Goal: Obtain resource: Download file/media

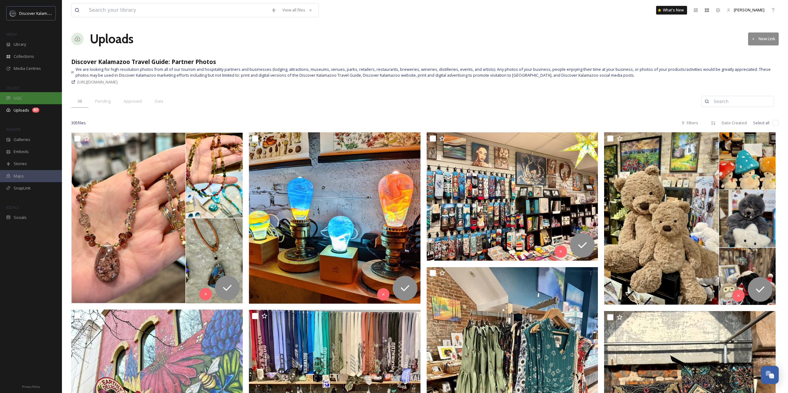
click at [22, 97] on div "UGC" at bounding box center [31, 98] width 62 height 12
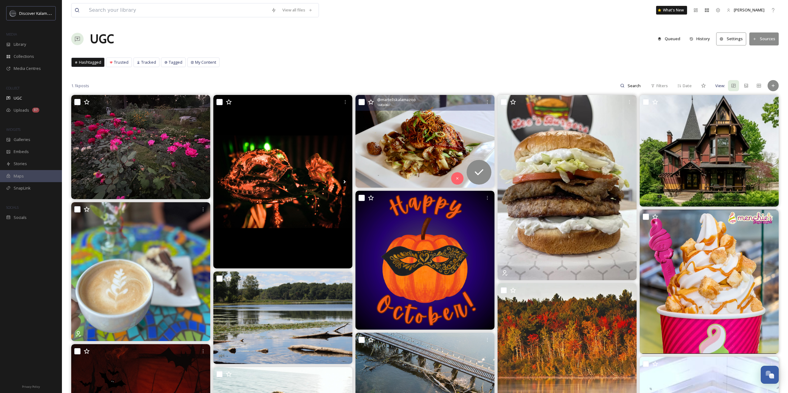
click at [448, 120] on img at bounding box center [424, 141] width 139 height 93
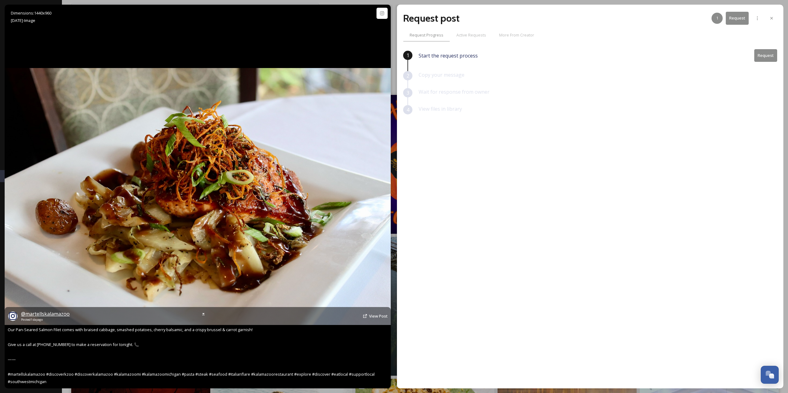
click at [46, 314] on span "@ martellskalamazoo" at bounding box center [45, 314] width 49 height 7
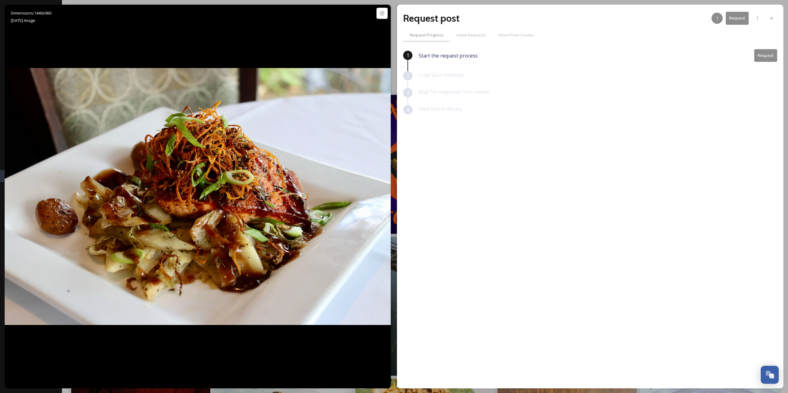
click at [771, 57] on button "Request" at bounding box center [765, 55] width 23 height 13
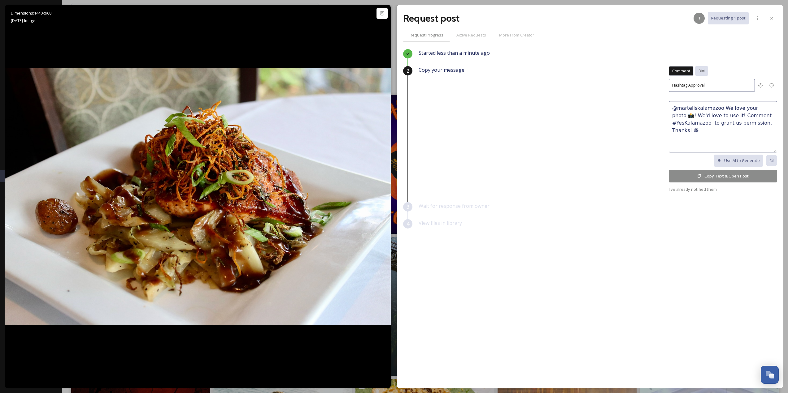
click at [705, 70] on div "DM" at bounding box center [701, 71] width 13 height 10
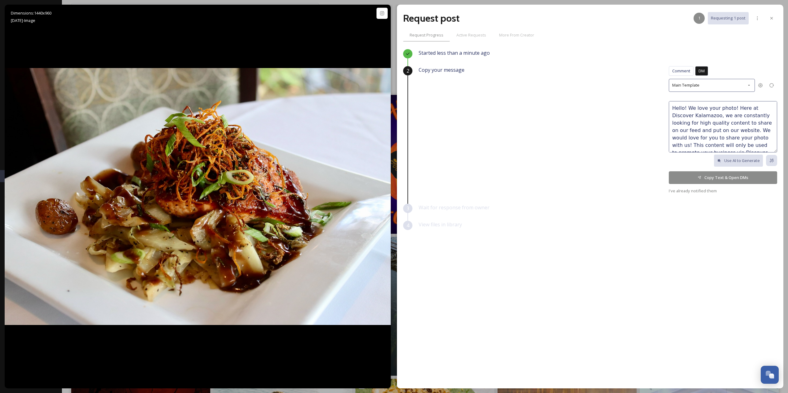
click at [728, 108] on textarea "Hello! We love your photo! Here at Discover Kalamazoo, we are constantly lookin…" at bounding box center [723, 126] width 108 height 51
click at [731, 108] on textarea "Hello! We love your photo f the pan-seared salmon! Here at Discover Kalamazoo, …" at bounding box center [723, 126] width 108 height 51
type textarea "Hello! We love your photo of the pan-seared salmon! Here at Discover Kalamazoo,…"
click at [725, 179] on button "Copy Text & Open DMs" at bounding box center [723, 177] width 108 height 13
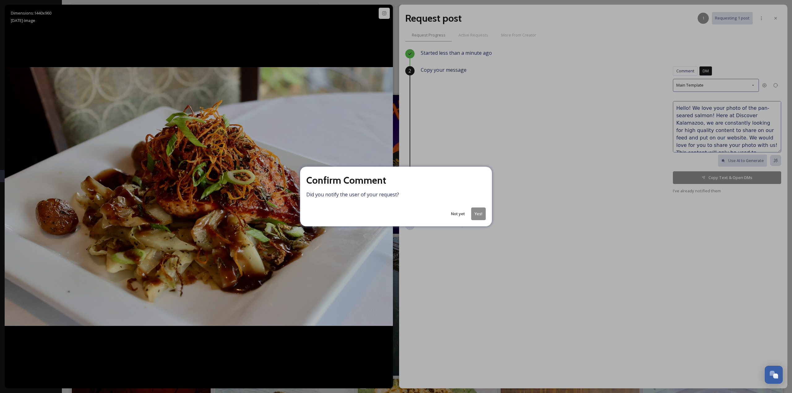
click at [479, 211] on button "Yes!" at bounding box center [478, 214] width 15 height 13
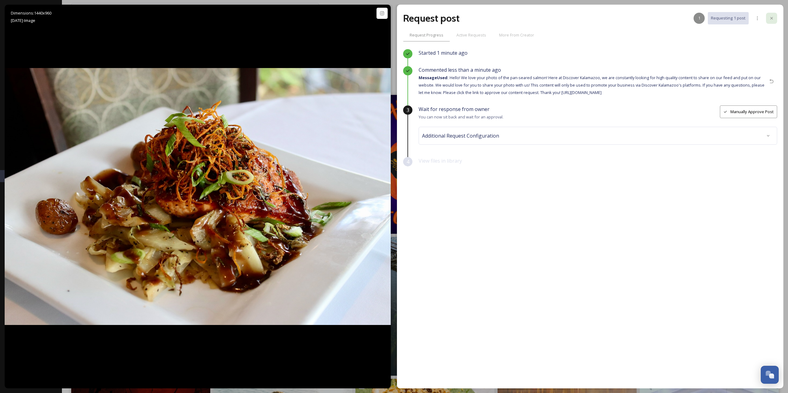
click at [771, 16] on icon at bounding box center [771, 18] width 5 height 5
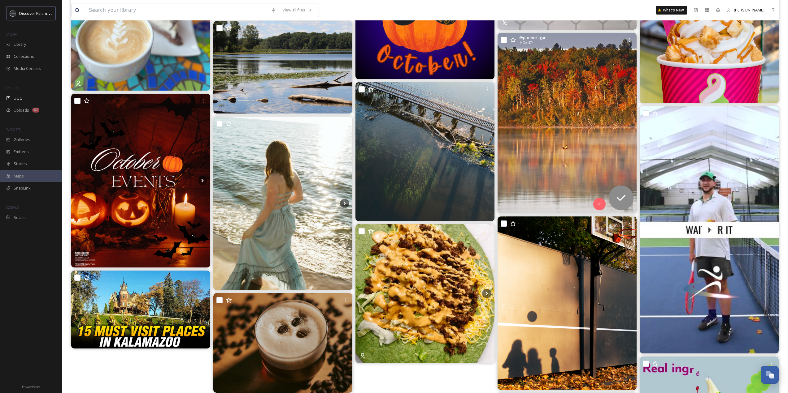
scroll to position [248, 0]
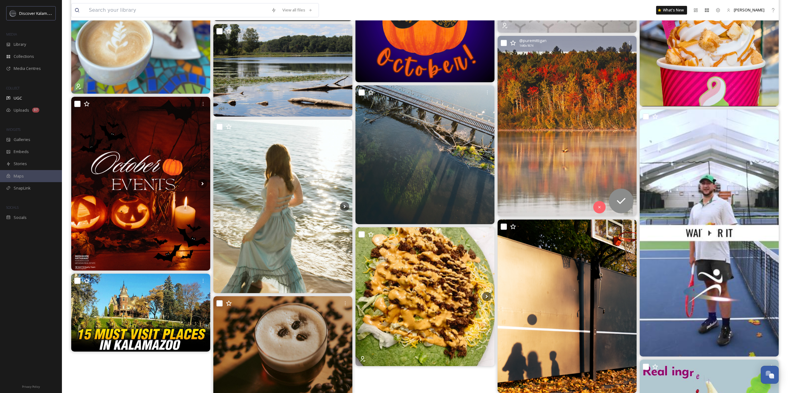
click at [596, 121] on img at bounding box center [566, 126] width 139 height 181
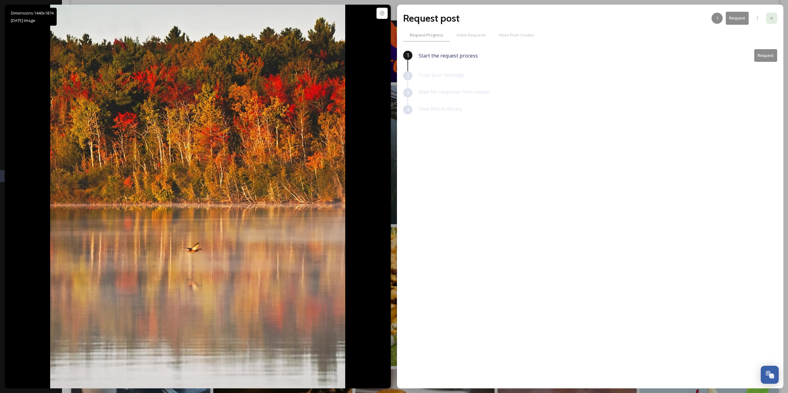
click at [772, 20] on icon at bounding box center [771, 18] width 5 height 5
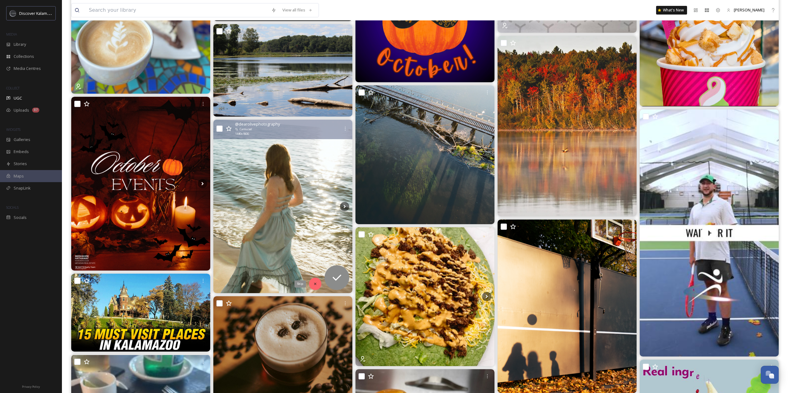
click at [320, 282] on div "Skip" at bounding box center [315, 284] width 12 height 12
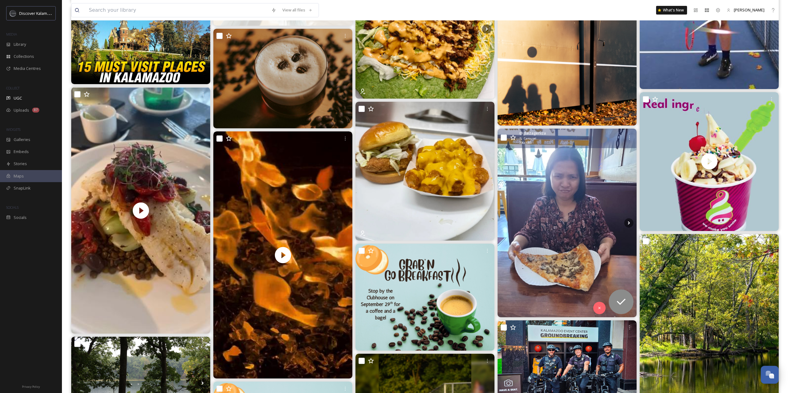
scroll to position [526, 0]
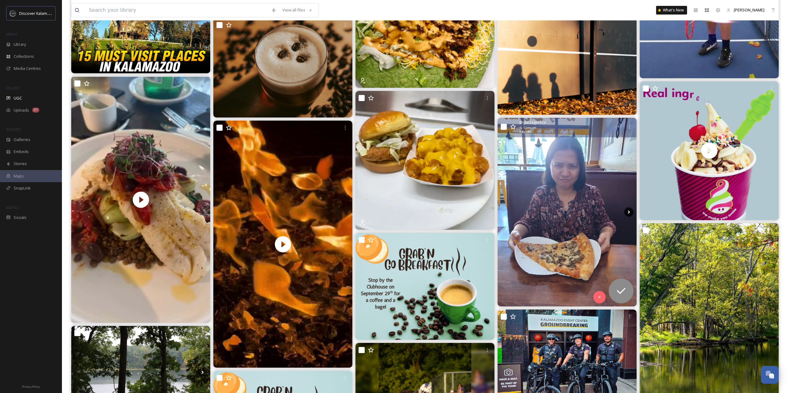
click at [629, 210] on icon at bounding box center [628, 212] width 9 height 9
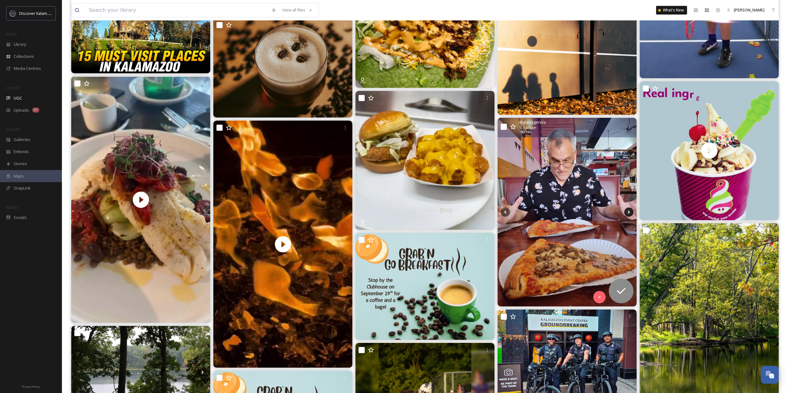
click at [629, 210] on icon at bounding box center [628, 212] width 9 height 9
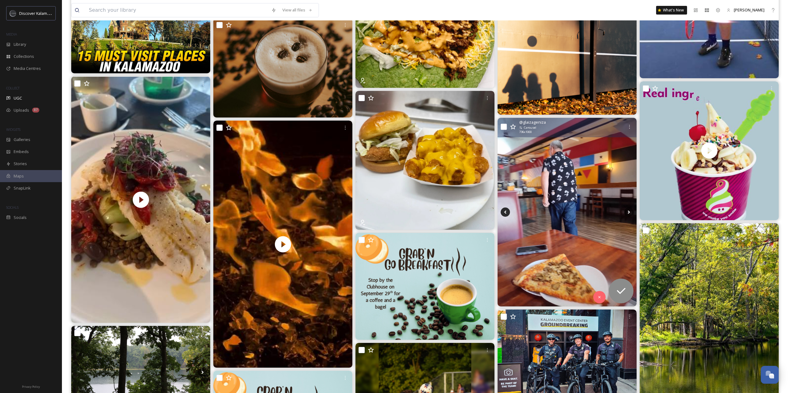
click at [502, 212] on icon at bounding box center [504, 212] width 9 height 9
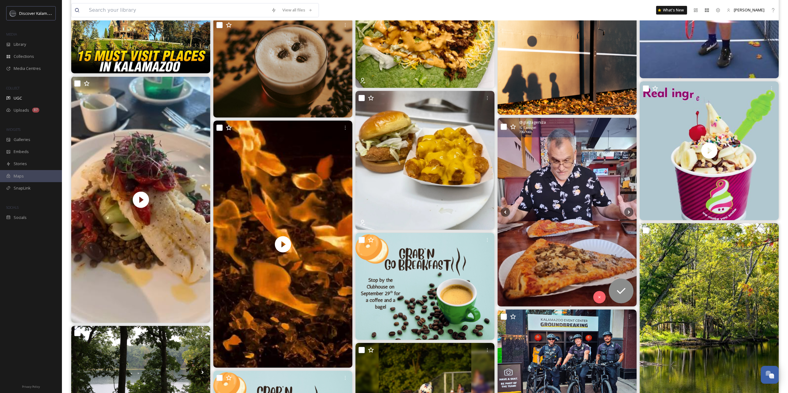
click at [619, 222] on img at bounding box center [566, 212] width 139 height 189
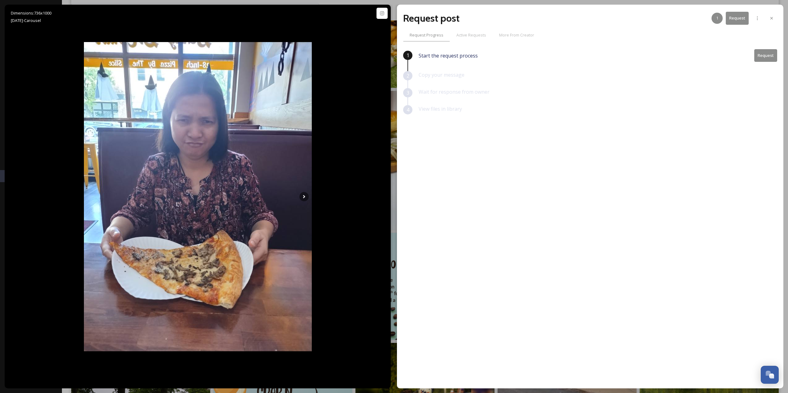
click at [774, 19] on div at bounding box center [771, 18] width 11 height 11
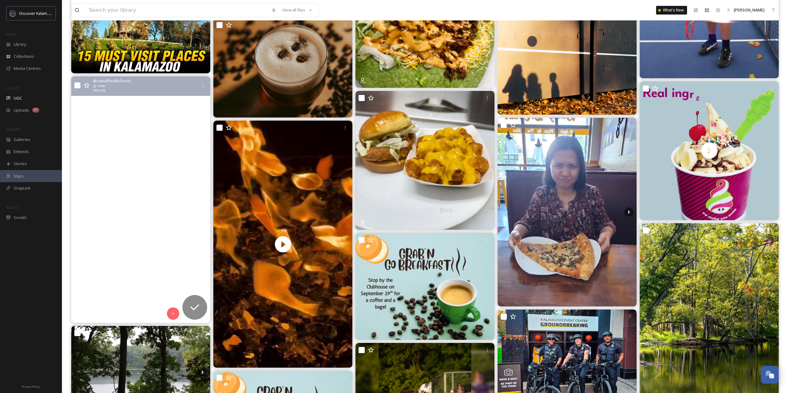
click at [148, 154] on video "Works of Art at Cafe’36 in Kalamazoo.#eatlocal #discoverkzoo #puremichigan" at bounding box center [140, 199] width 139 height 247
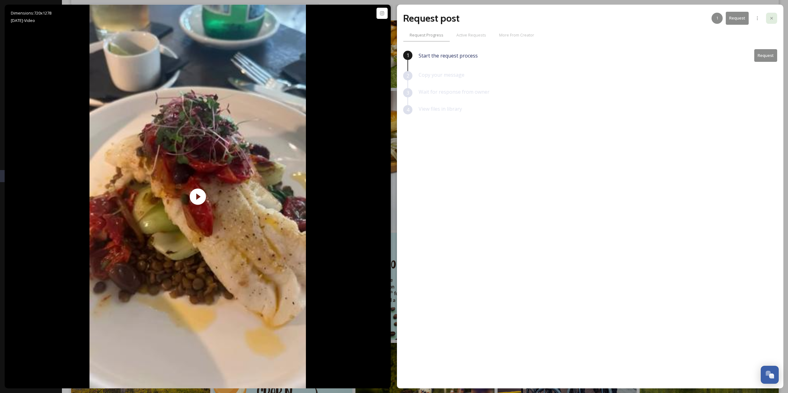
click at [772, 22] on div at bounding box center [771, 18] width 11 height 11
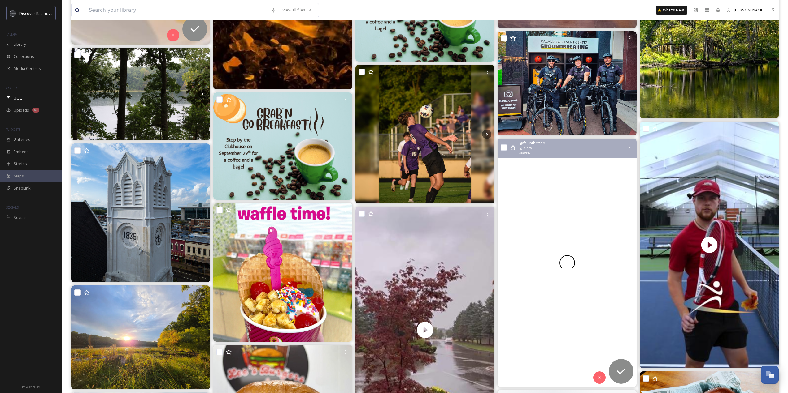
scroll to position [836, 0]
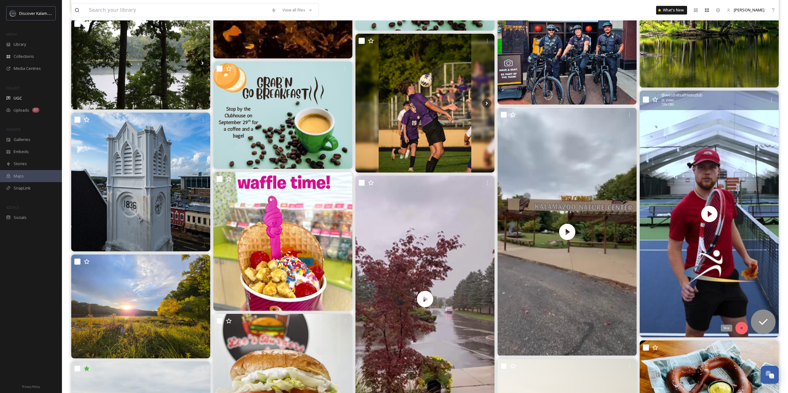
click at [744, 329] on div "Skip" at bounding box center [741, 328] width 12 height 12
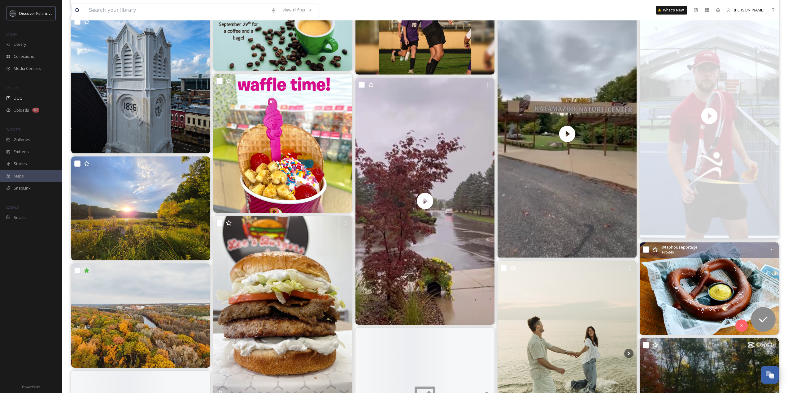
scroll to position [960, 0]
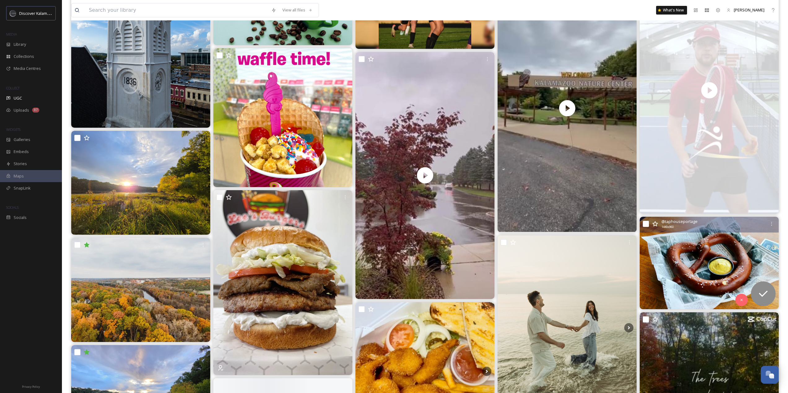
click at [714, 246] on img at bounding box center [708, 263] width 139 height 93
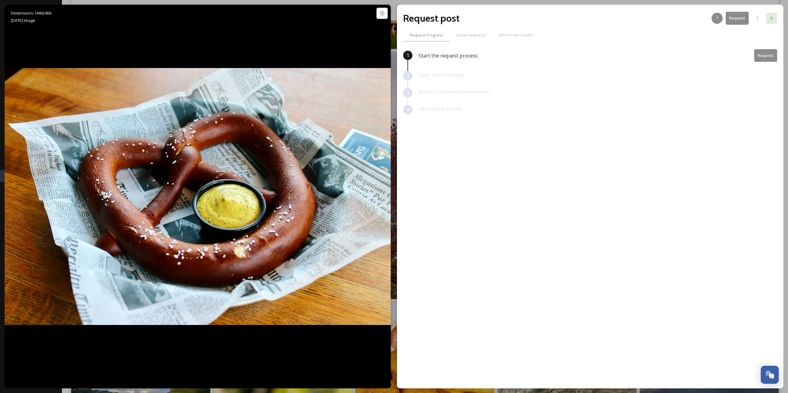
click at [771, 20] on icon at bounding box center [771, 18] width 5 height 5
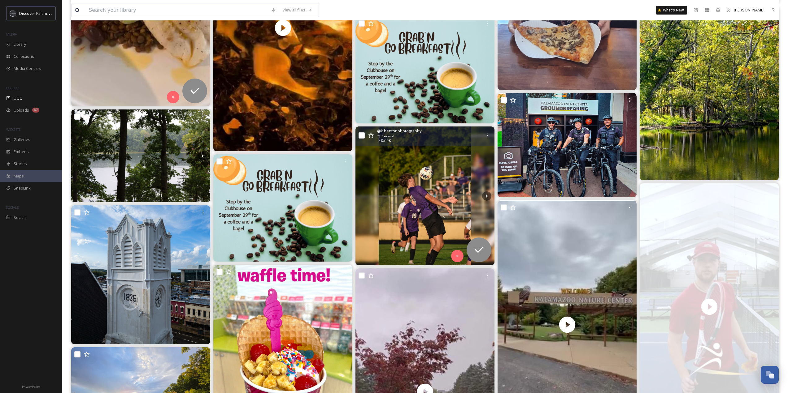
scroll to position [588, 0]
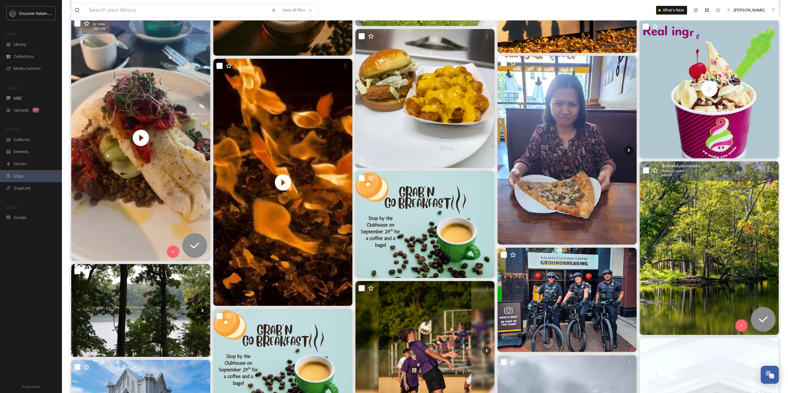
click at [714, 262] on img at bounding box center [708, 249] width 139 height 174
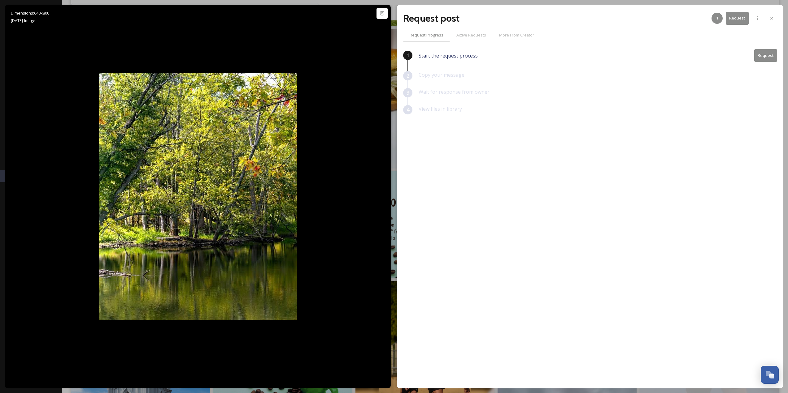
click at [777, 20] on div "Request post 1 Request Request Progress Active Requests More From Creator 1 Sta…" at bounding box center [590, 197] width 386 height 384
click at [775, 21] on div at bounding box center [771, 18] width 11 height 11
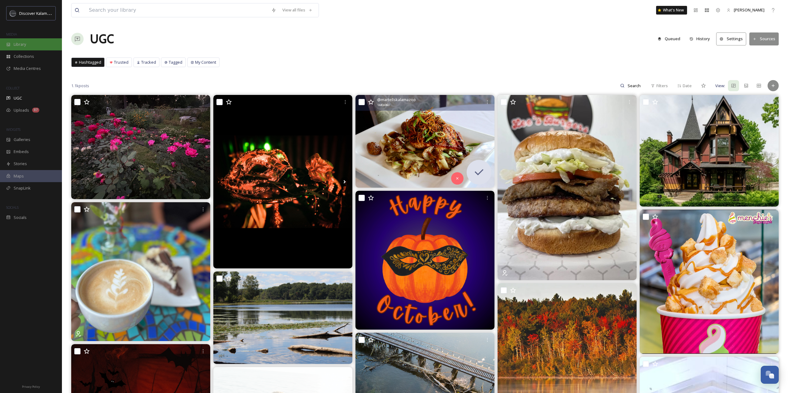
click at [27, 48] on div "Library" at bounding box center [31, 44] width 62 height 12
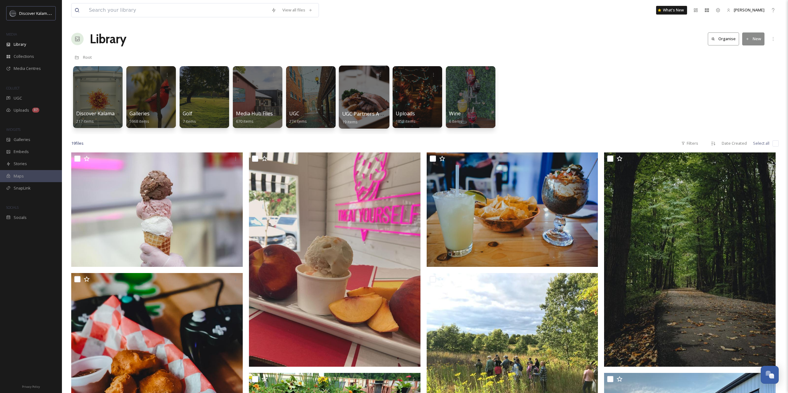
click at [349, 102] on div at bounding box center [364, 97] width 50 height 63
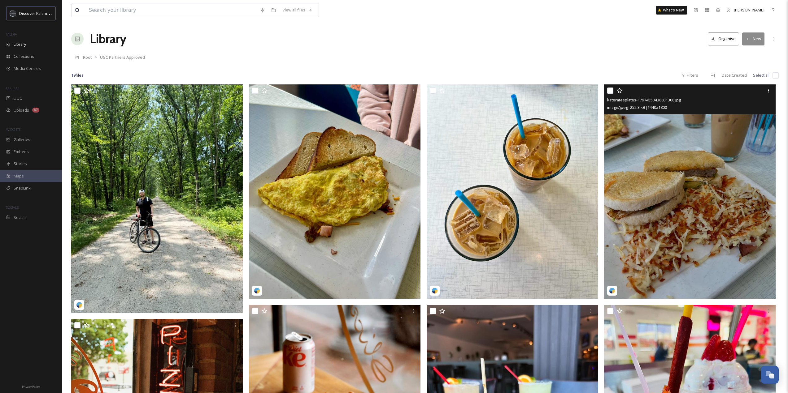
click at [673, 191] on img at bounding box center [689, 191] width 171 height 214
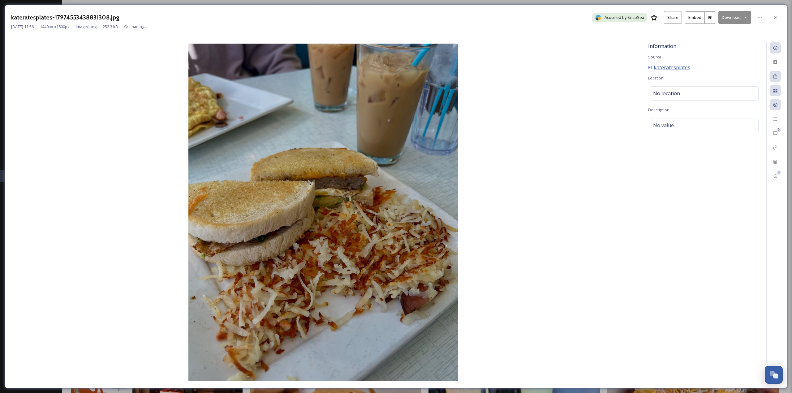
click at [661, 67] on span "kateratesplates" at bounding box center [672, 67] width 37 height 7
click at [673, 68] on span "kateratesplates" at bounding box center [672, 67] width 37 height 7
click at [777, 14] on div at bounding box center [775, 17] width 11 height 11
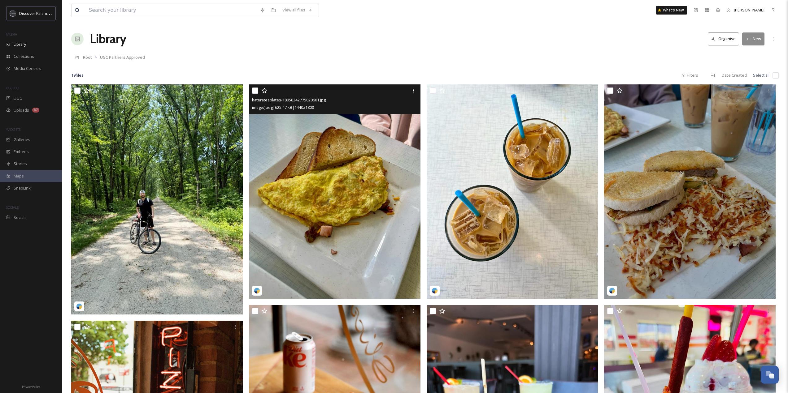
click at [376, 220] on img at bounding box center [334, 191] width 171 height 214
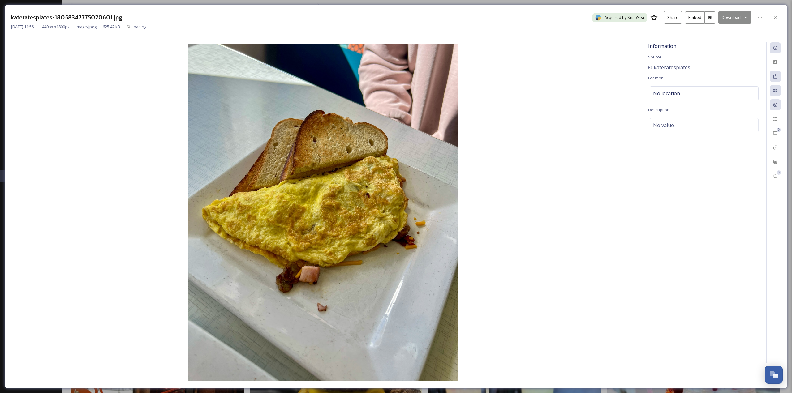
click at [731, 16] on button "Download" at bounding box center [735, 17] width 33 height 13
click at [726, 28] on div "Download Original (1440 x 1800)" at bounding box center [719, 32] width 65 height 12
click at [777, 19] on icon at bounding box center [775, 17] width 5 height 5
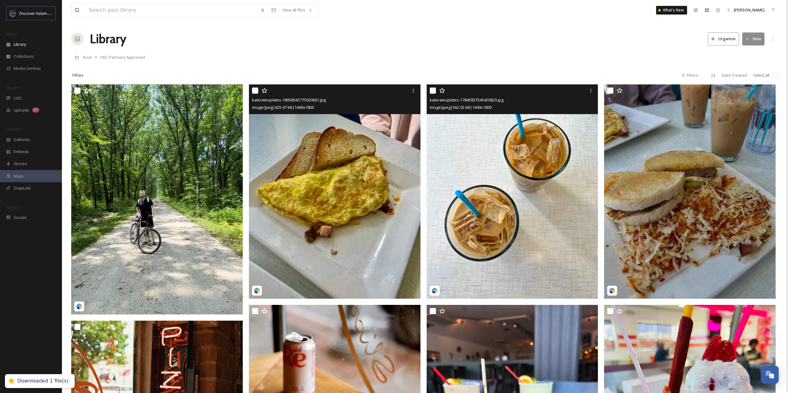
click at [534, 138] on img at bounding box center [512, 191] width 171 height 214
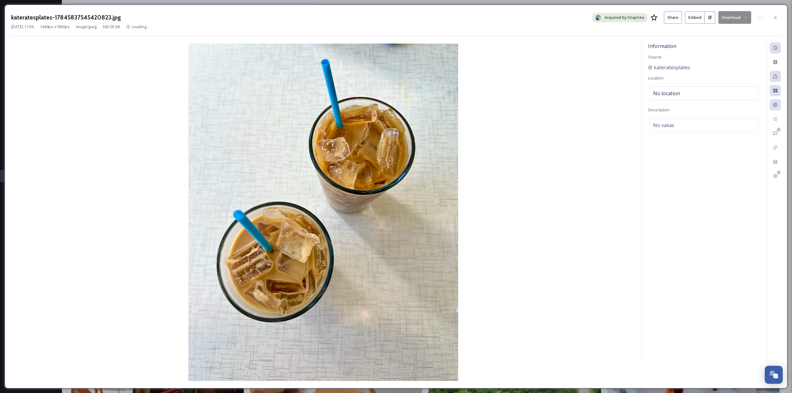
click at [731, 20] on button "Download" at bounding box center [735, 17] width 33 height 13
click at [728, 28] on div "Download Original (1440 x 1800)" at bounding box center [719, 32] width 65 height 12
click at [775, 17] on icon at bounding box center [775, 17] width 5 height 5
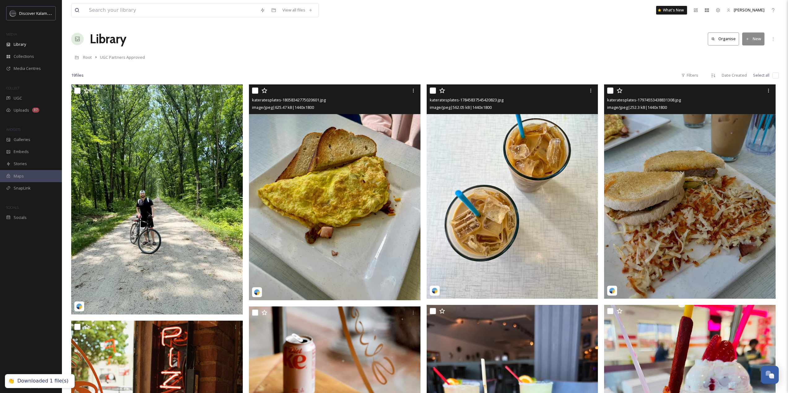
click at [669, 211] on img at bounding box center [689, 191] width 171 height 214
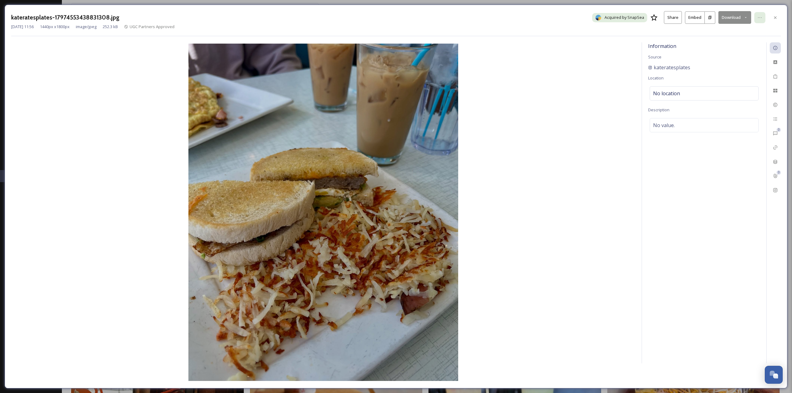
drag, startPoint x: 755, startPoint y: 15, endPoint x: 724, endPoint y: 19, distance: 31.5
click at [754, 16] on div "kateratesplates-17974553438831308.jpg Acquired by SnapSea Share Embed Download" at bounding box center [396, 17] width 770 height 13
click at [724, 20] on button "Download" at bounding box center [735, 17] width 33 height 13
click at [722, 35] on span "Download Original (1440 x 1800)" at bounding box center [719, 32] width 58 height 6
click at [776, 18] on icon at bounding box center [775, 17] width 5 height 5
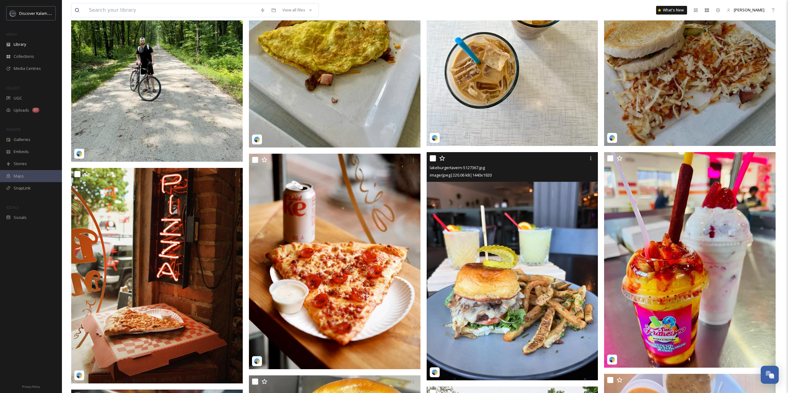
scroll to position [155, 0]
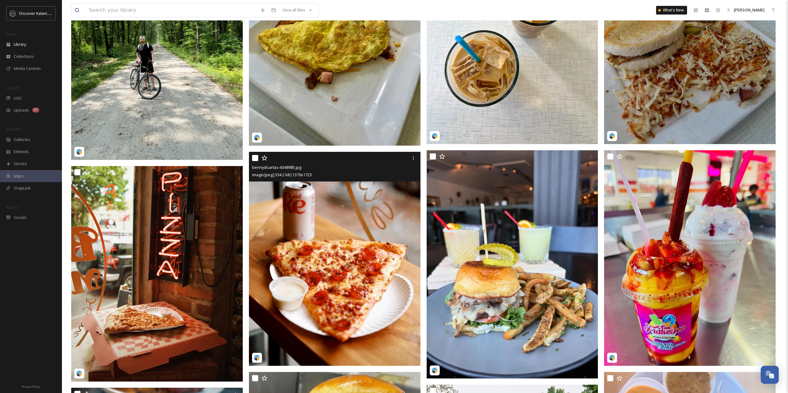
click at [334, 263] on img at bounding box center [334, 259] width 171 height 214
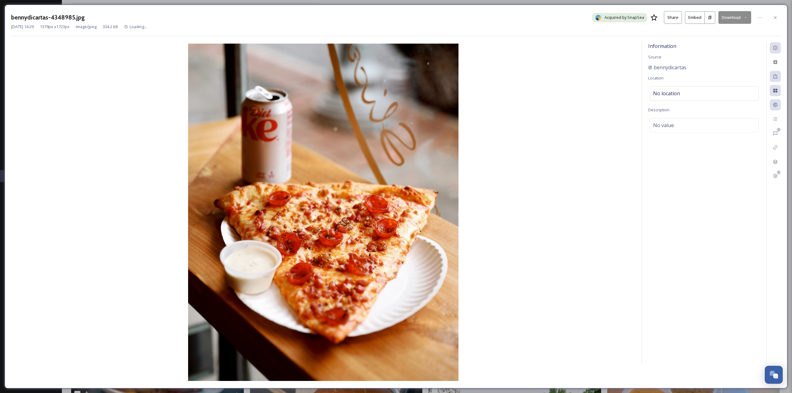
click at [734, 18] on button "Download" at bounding box center [735, 17] width 33 height 13
click at [742, 32] on span "Download Original (1379 x 1723)" at bounding box center [719, 32] width 58 height 6
click at [778, 17] on icon at bounding box center [775, 17] width 5 height 5
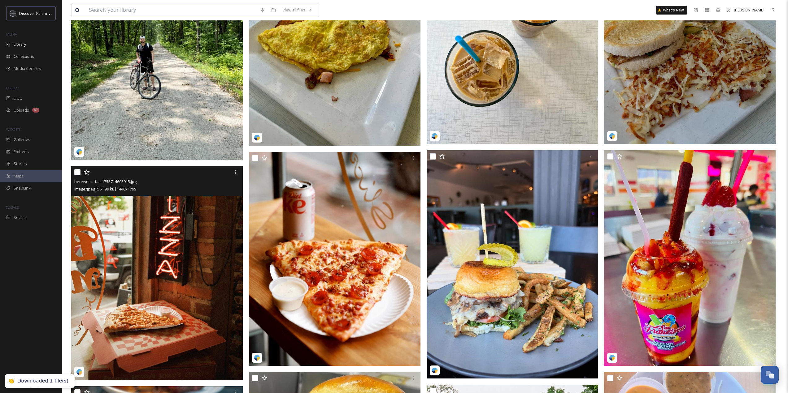
click at [154, 235] on img at bounding box center [156, 273] width 171 height 214
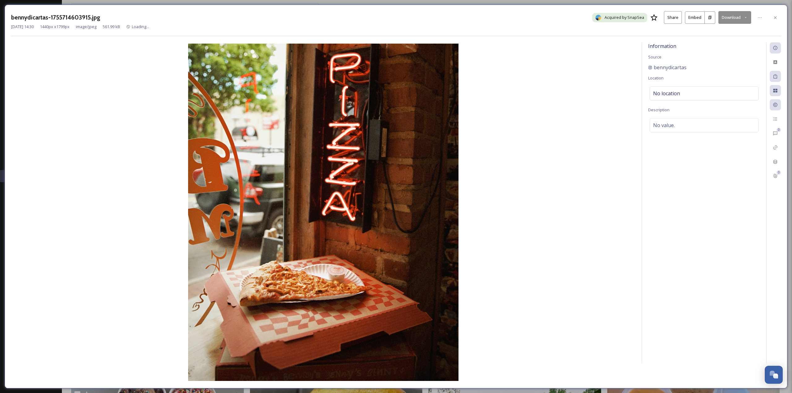
click at [730, 15] on button "Download" at bounding box center [735, 17] width 33 height 13
click at [736, 28] on div "Download Original (1440 x 1799)" at bounding box center [719, 32] width 65 height 12
click at [778, 18] on icon at bounding box center [775, 17] width 5 height 5
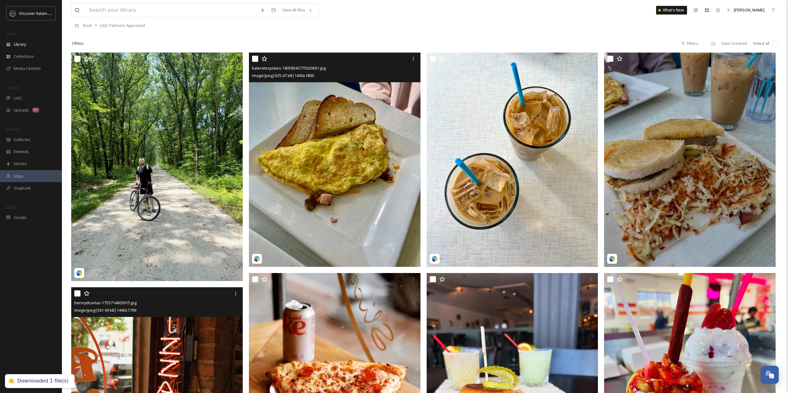
scroll to position [31, 0]
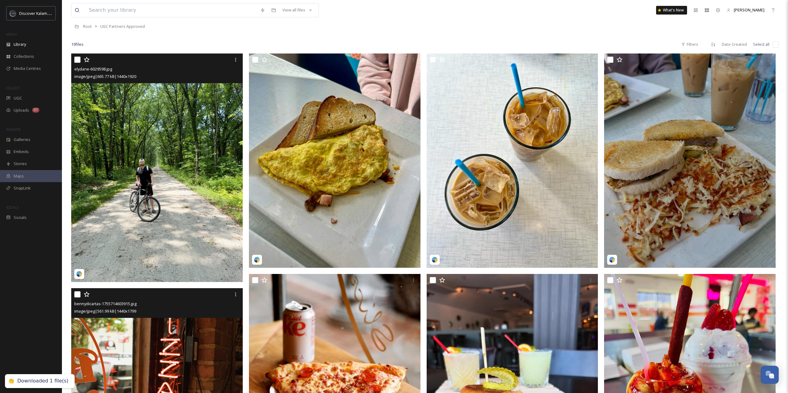
click at [174, 161] on img at bounding box center [156, 168] width 171 height 228
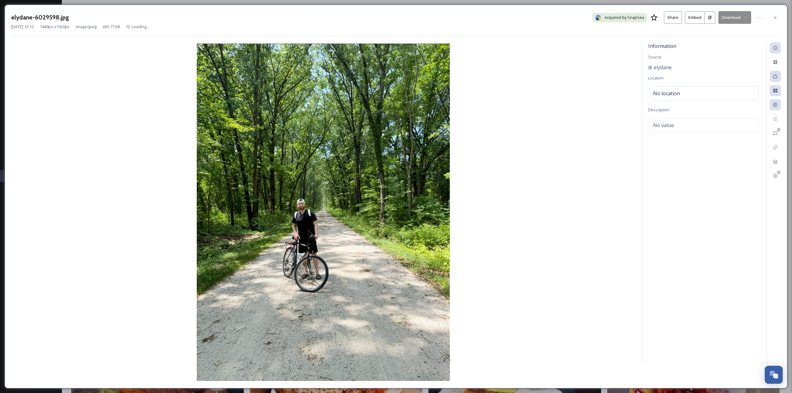
click at [731, 18] on button "Download" at bounding box center [735, 17] width 33 height 13
click at [705, 33] on span "Download Original (1440 x 1920)" at bounding box center [719, 32] width 58 height 6
click at [777, 19] on icon at bounding box center [775, 17] width 5 height 5
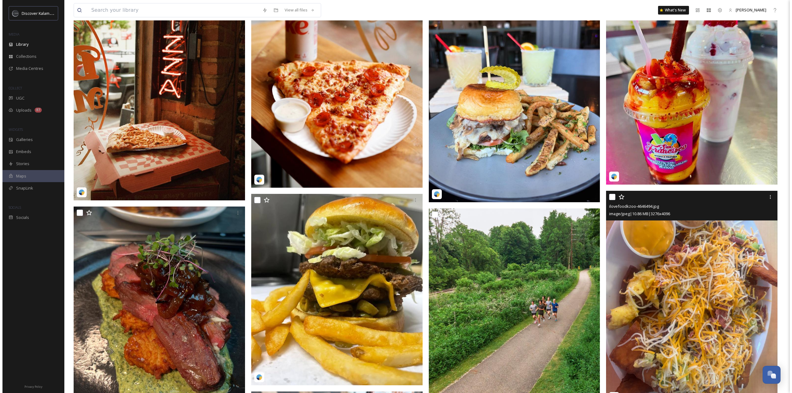
scroll to position [402, 0]
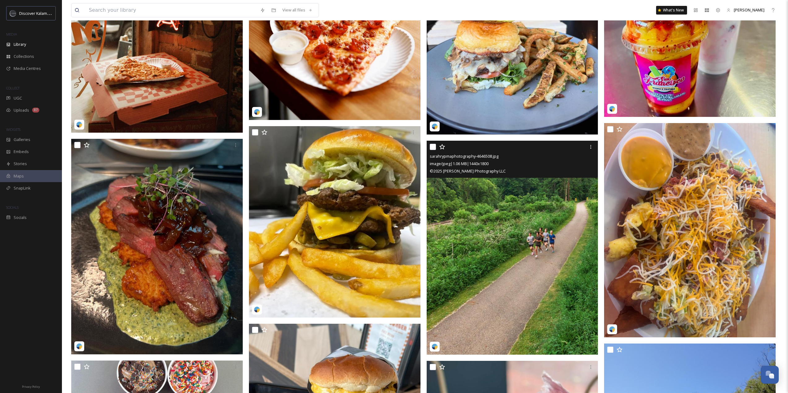
click at [534, 255] on img at bounding box center [512, 248] width 171 height 214
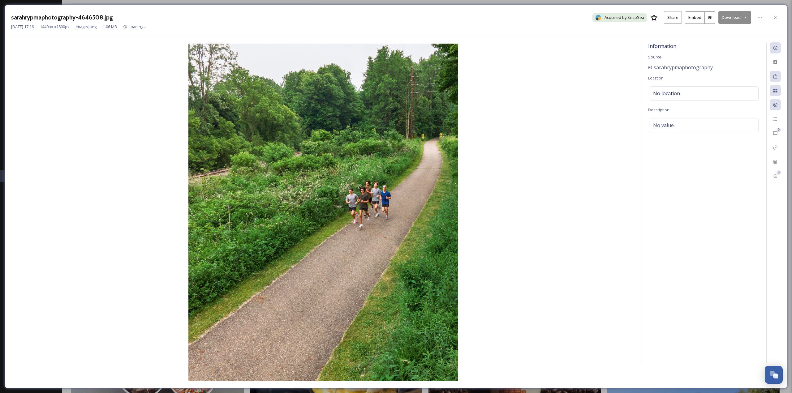
click at [739, 19] on button "Download" at bounding box center [735, 17] width 33 height 13
click at [730, 28] on div "Download Original (1440 x 1800)" at bounding box center [719, 32] width 65 height 12
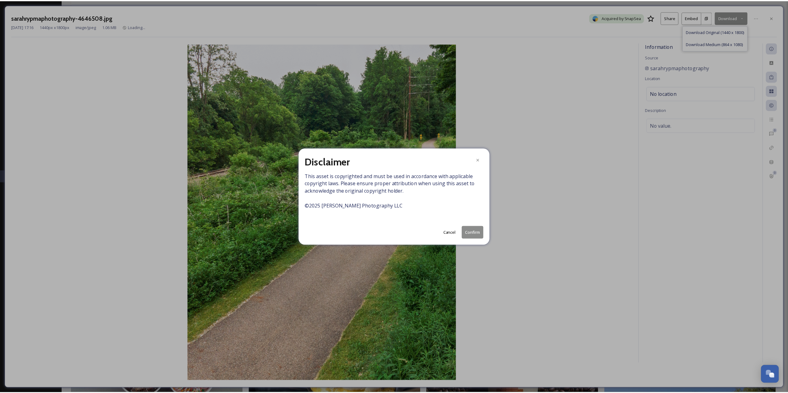
scroll to position [404, 0]
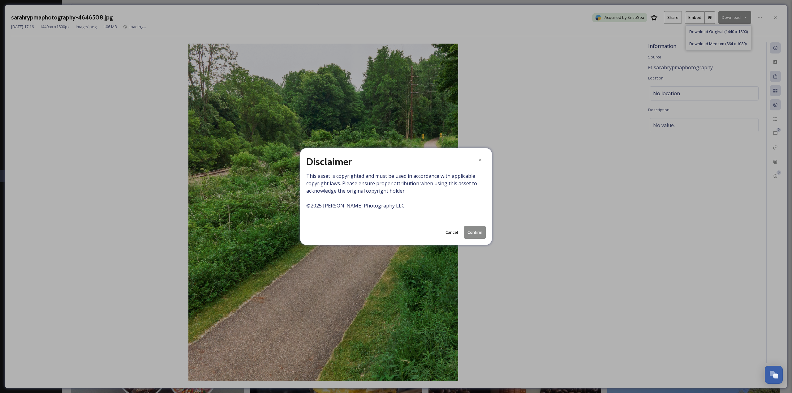
click at [471, 232] on button "Confirm" at bounding box center [475, 232] width 22 height 13
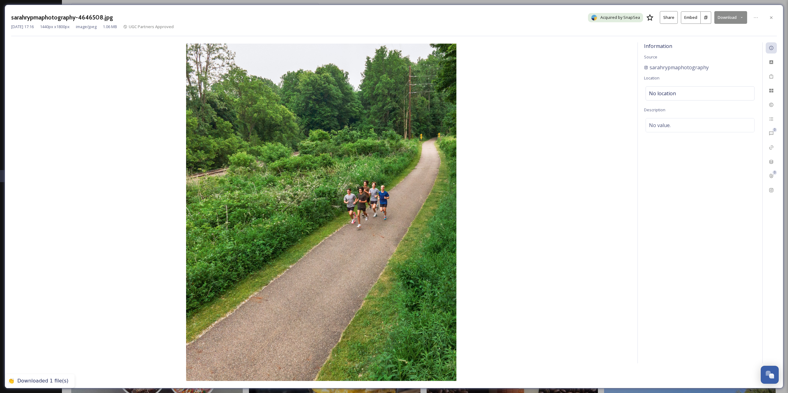
click at [773, 18] on icon at bounding box center [771, 17] width 5 height 5
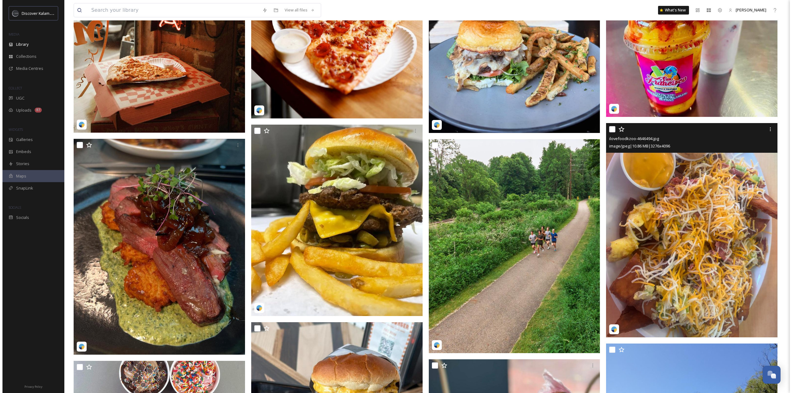
scroll to position [187, 0]
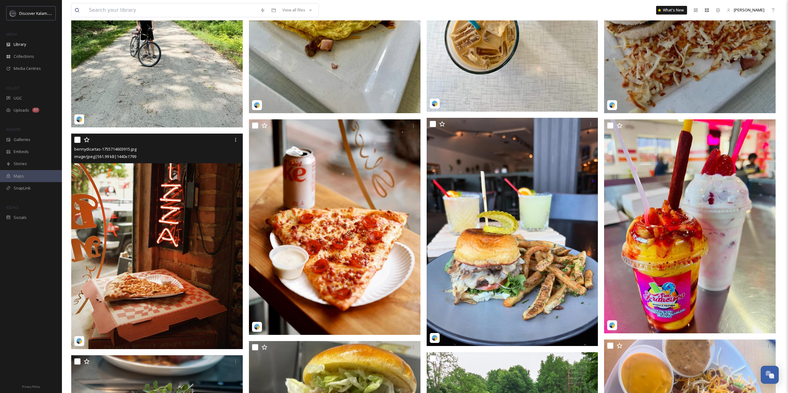
click at [510, 67] on img at bounding box center [512, 4] width 171 height 214
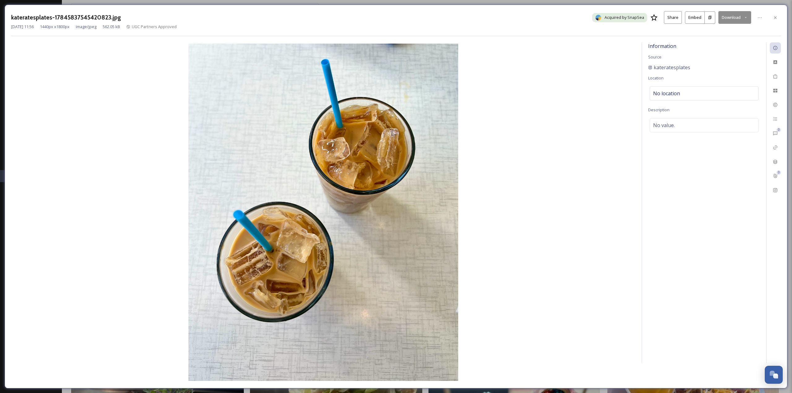
click at [33, 17] on h3 "kateratesplates-17845837545420823.jpg" at bounding box center [66, 17] width 110 height 9
click at [653, 66] on div "kateratesplates" at bounding box center [669, 67] width 42 height 7
